Goal: Task Accomplishment & Management: Use online tool/utility

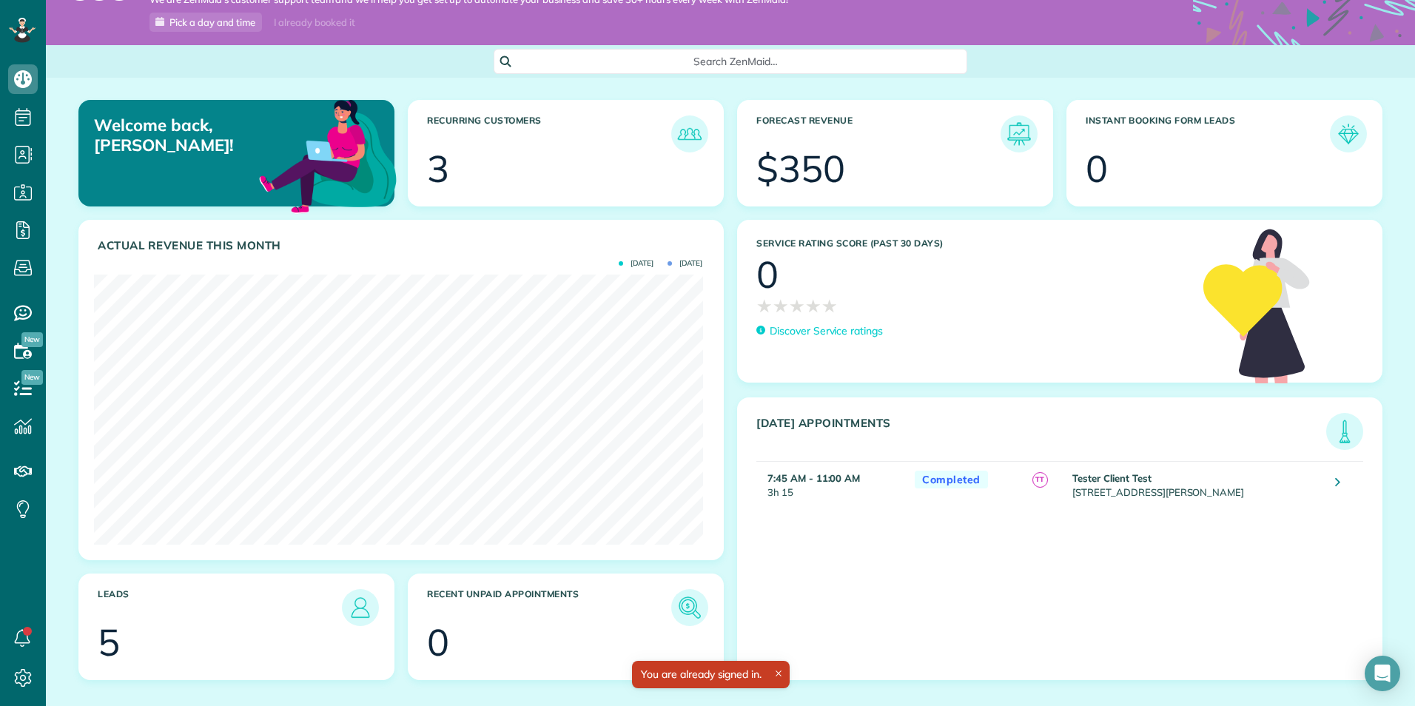
scroll to position [61, 0]
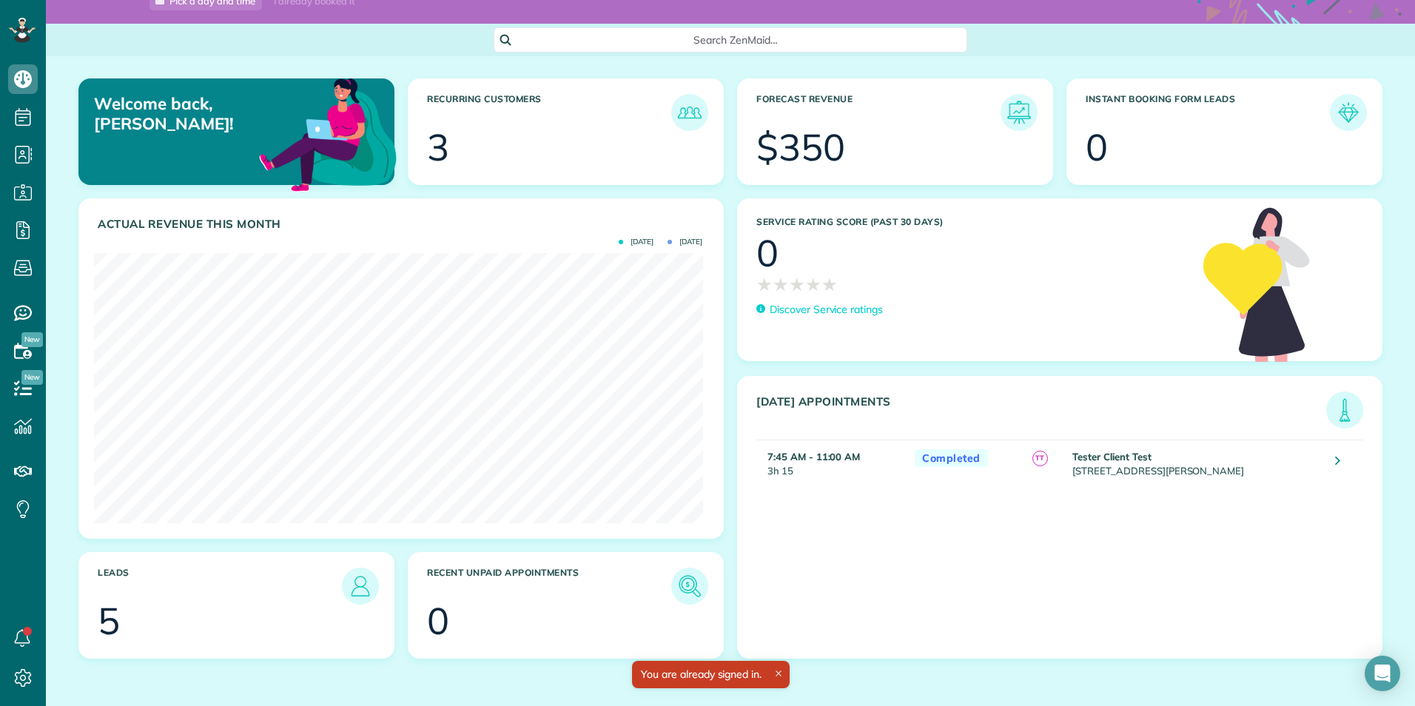
click at [1048, 465] on span "TT" at bounding box center [1040, 459] width 16 height 16
click at [1160, 468] on td "Tester Client Test [STREET_ADDRESS][PERSON_NAME]" at bounding box center [1196, 463] width 255 height 46
click at [1328, 465] on link at bounding box center [1338, 462] width 27 height 27
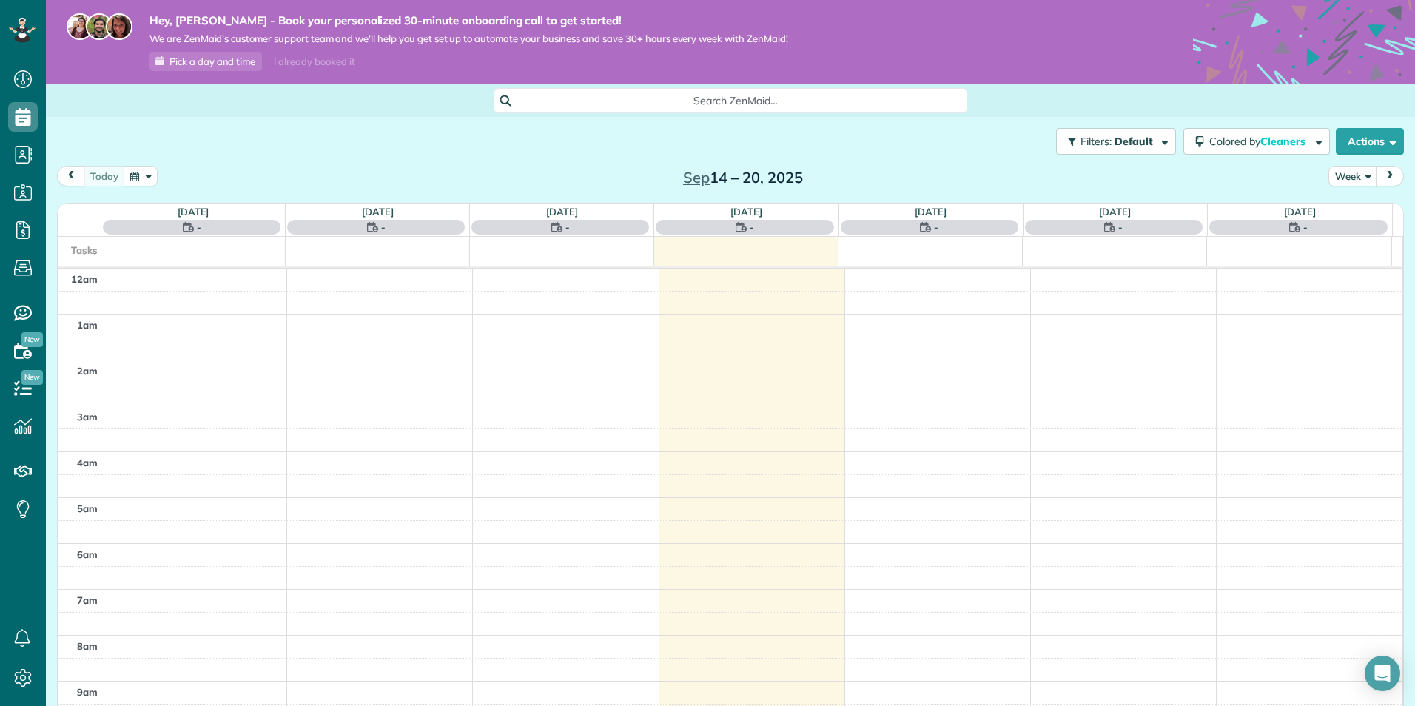
scroll to position [322, 0]
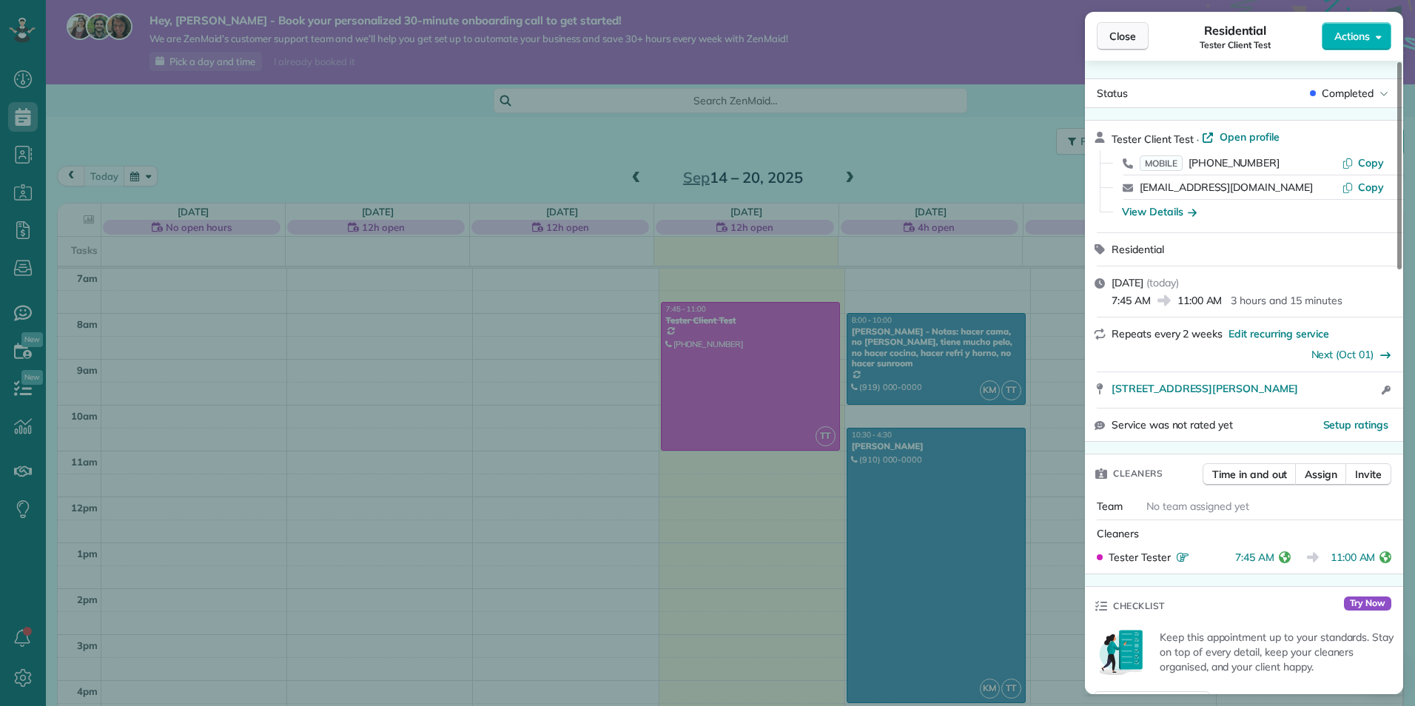
click at [1106, 37] on button "Close" at bounding box center [1123, 36] width 52 height 28
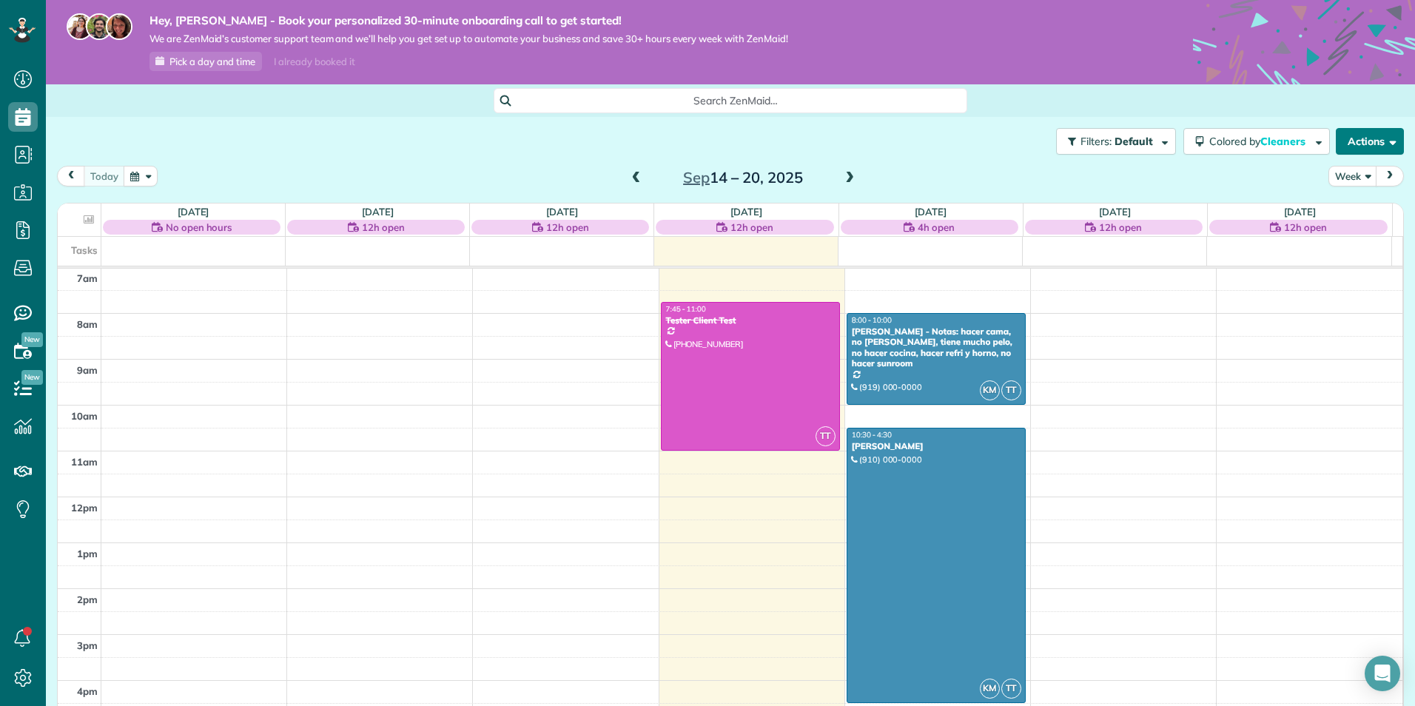
click at [1355, 145] on button "Actions" at bounding box center [1370, 141] width 68 height 27
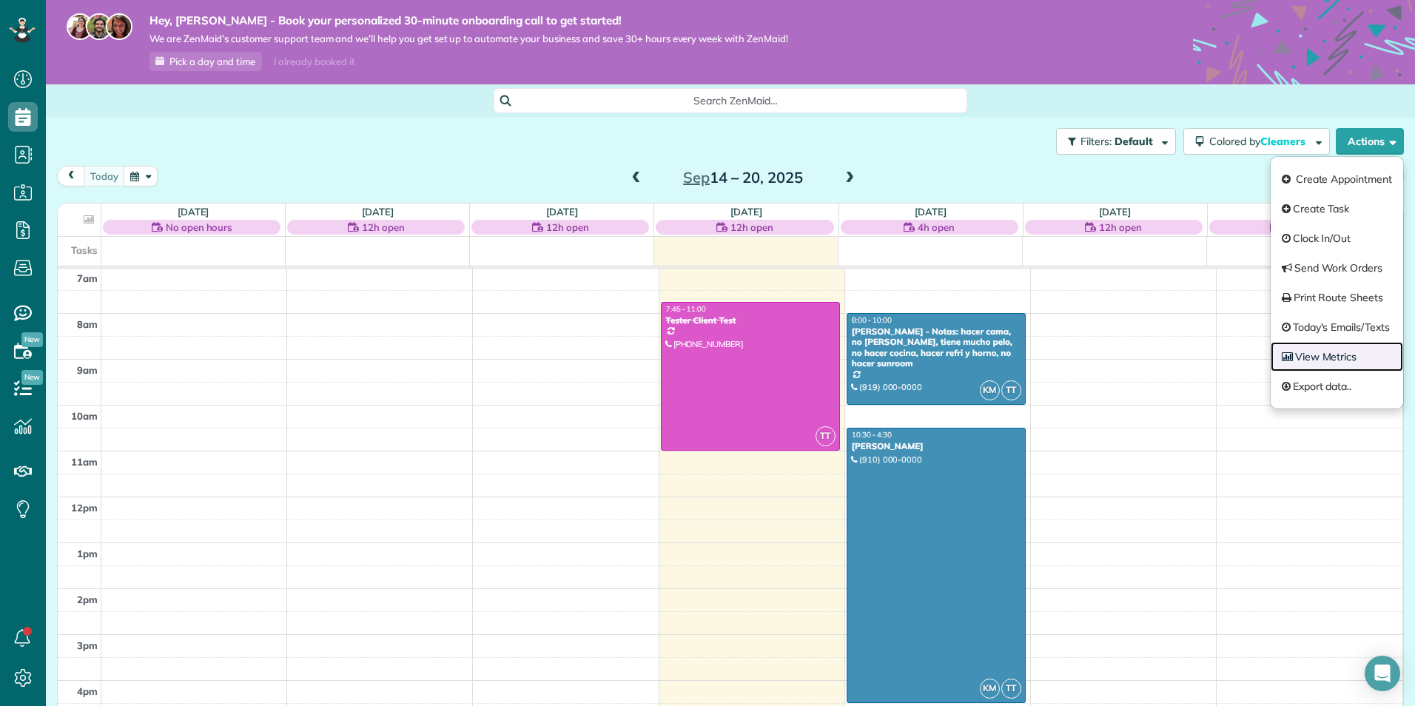
click at [1313, 357] on link "View Metrics" at bounding box center [1337, 357] width 132 height 30
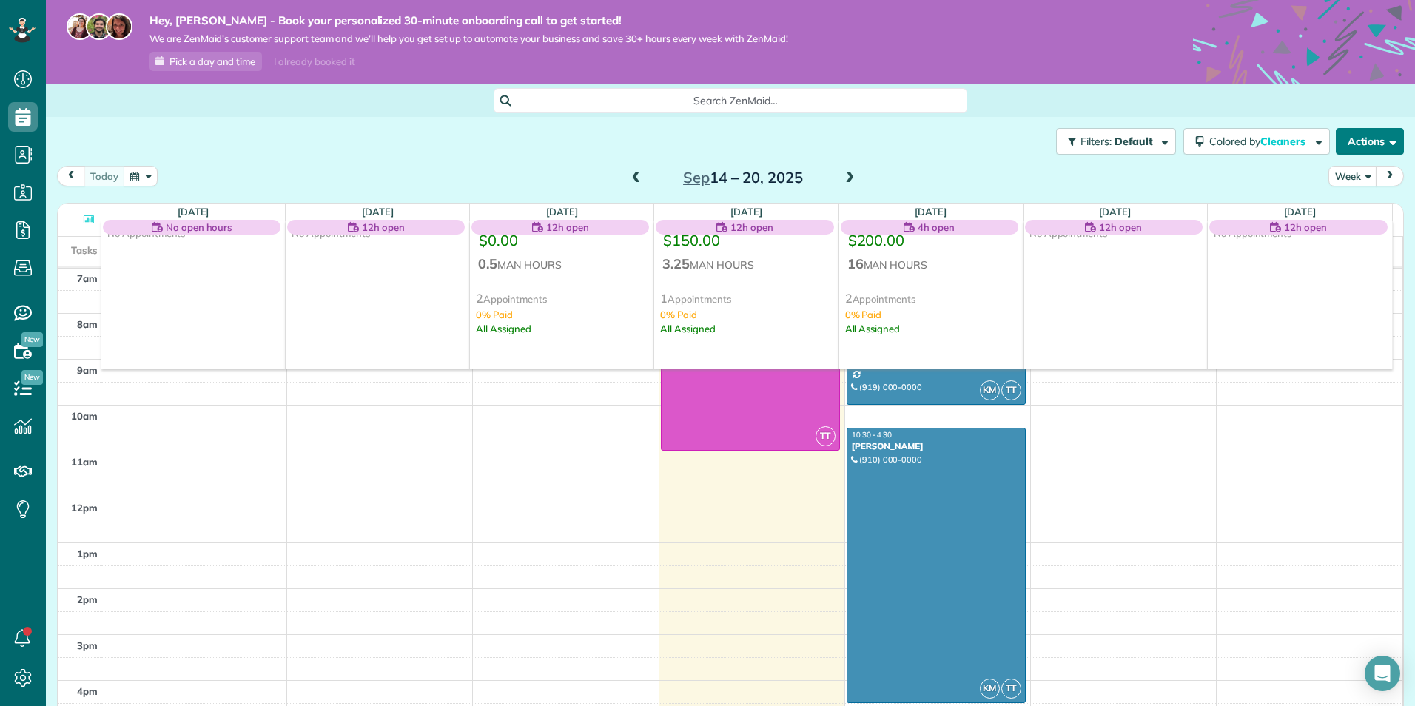
click at [1353, 144] on button "Actions" at bounding box center [1370, 141] width 68 height 27
